Goal: Transaction & Acquisition: Book appointment/travel/reservation

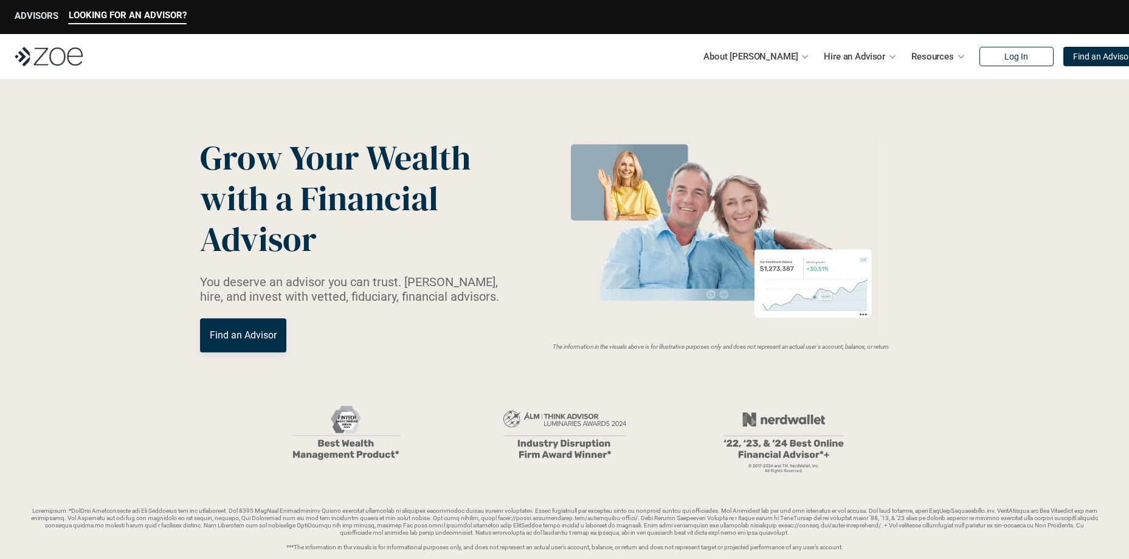
click at [33, 14] on p "ADVISORS" at bounding box center [37, 15] width 44 height 11
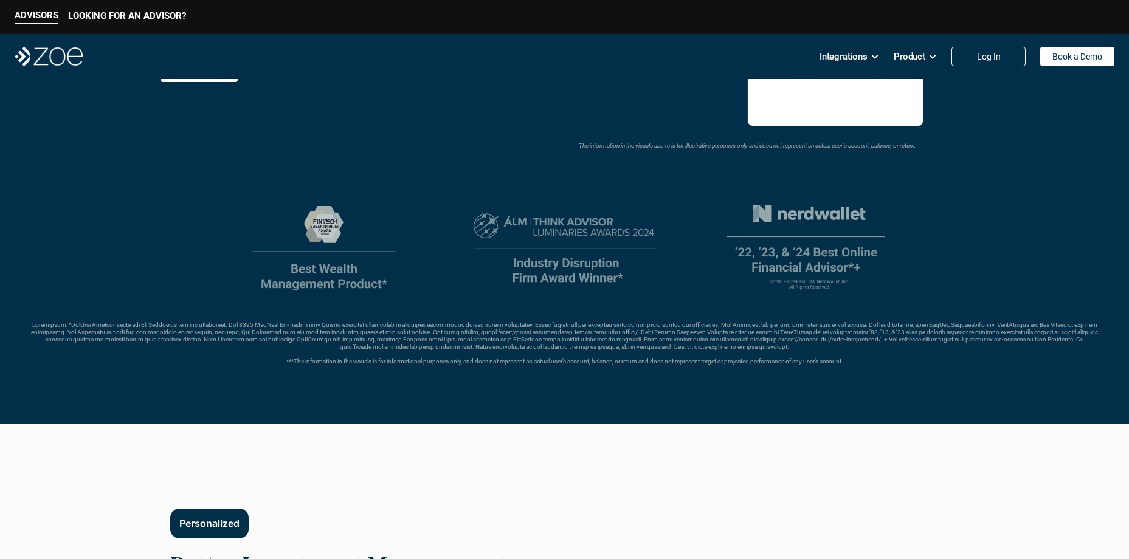
scroll to position [122, 0]
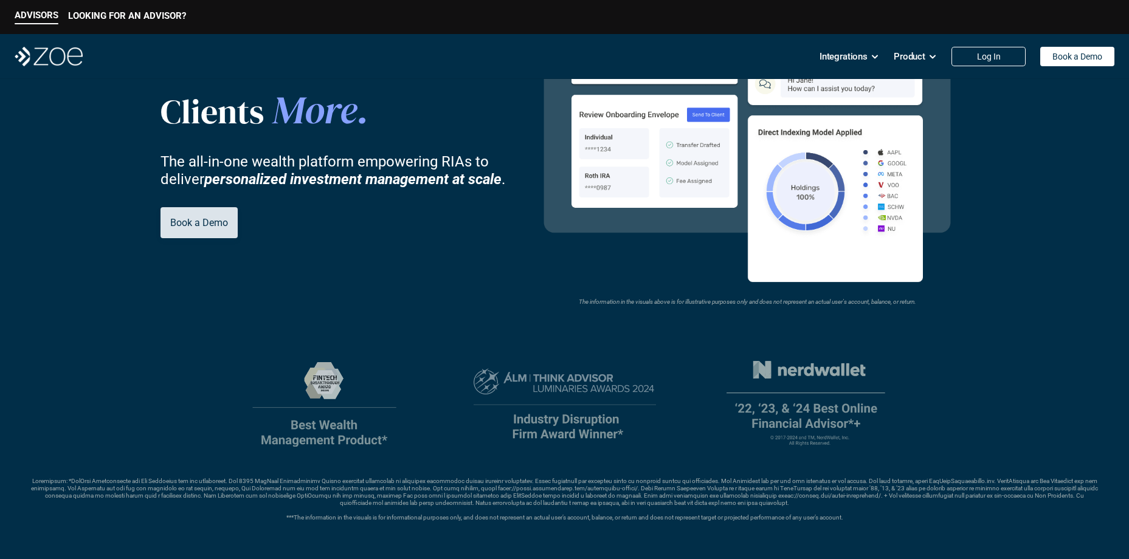
click at [200, 223] on p "Book a Demo" at bounding box center [199, 223] width 58 height 12
